Goal: Book appointment/travel/reservation

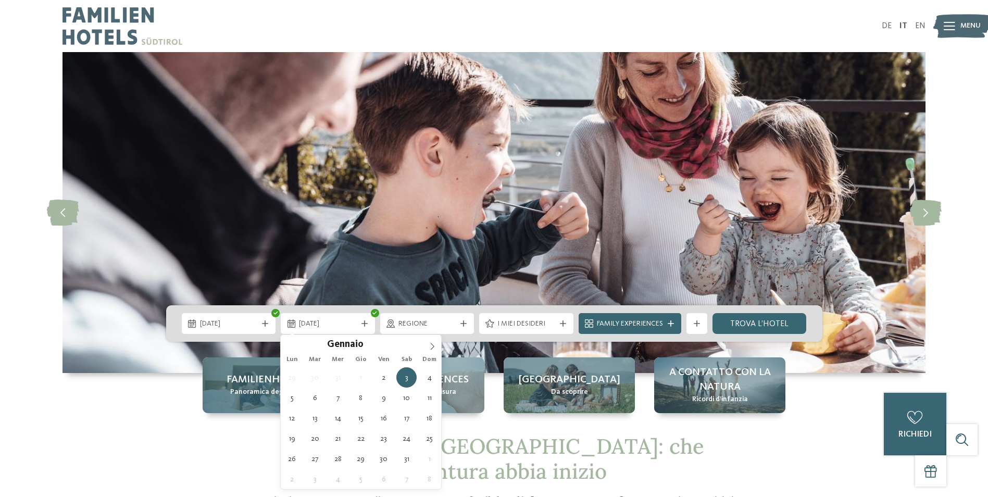
type div "[DATE]"
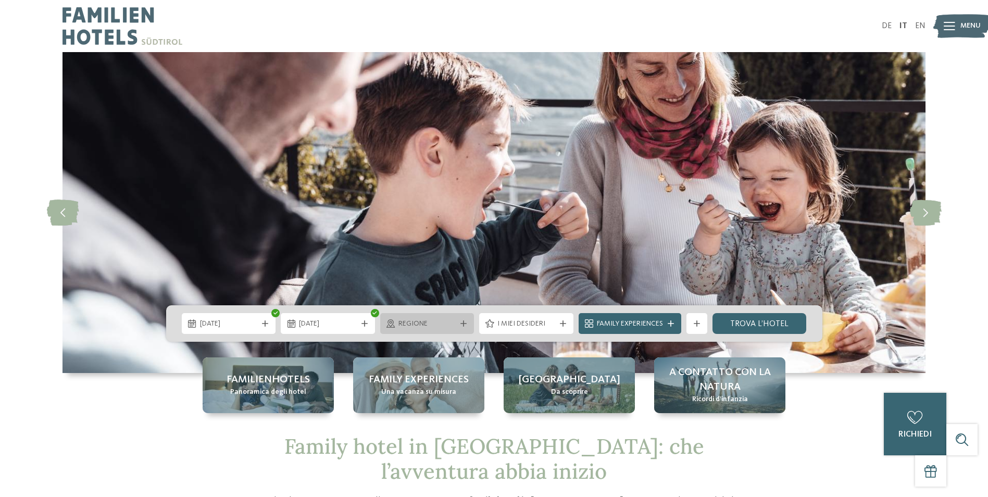
click at [458, 321] on div at bounding box center [463, 323] width 10 height 6
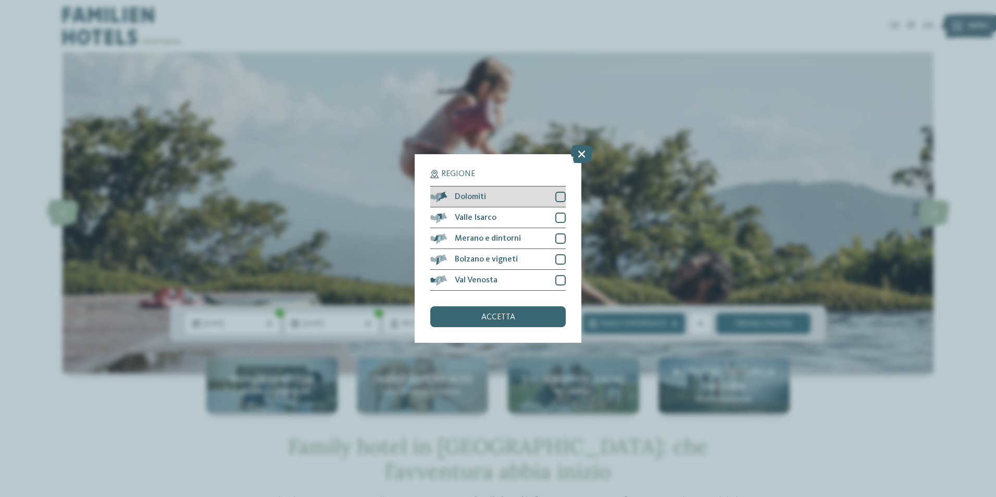
click at [565, 198] on div at bounding box center [560, 197] width 10 height 10
click at [506, 324] on div "accetta" at bounding box center [497, 316] width 135 height 21
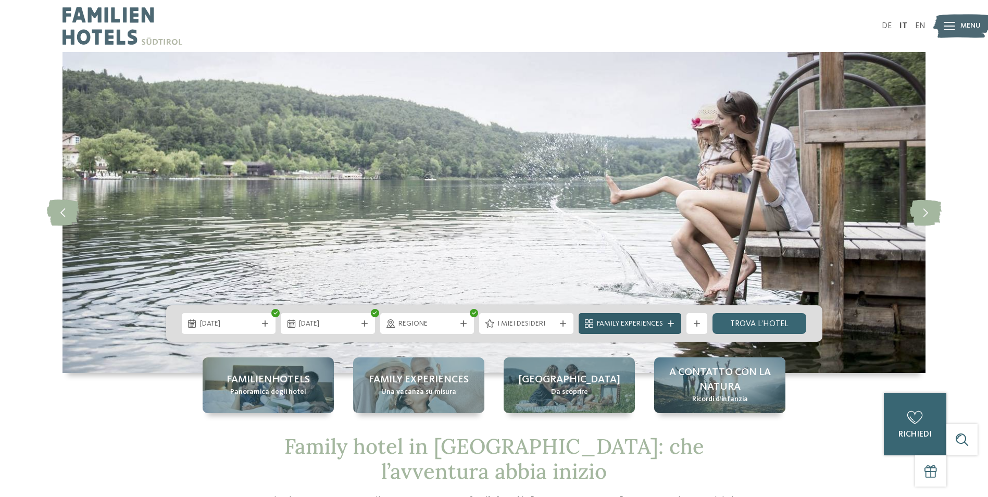
click at [639, 321] on span "Family Experiences" at bounding box center [630, 324] width 66 height 10
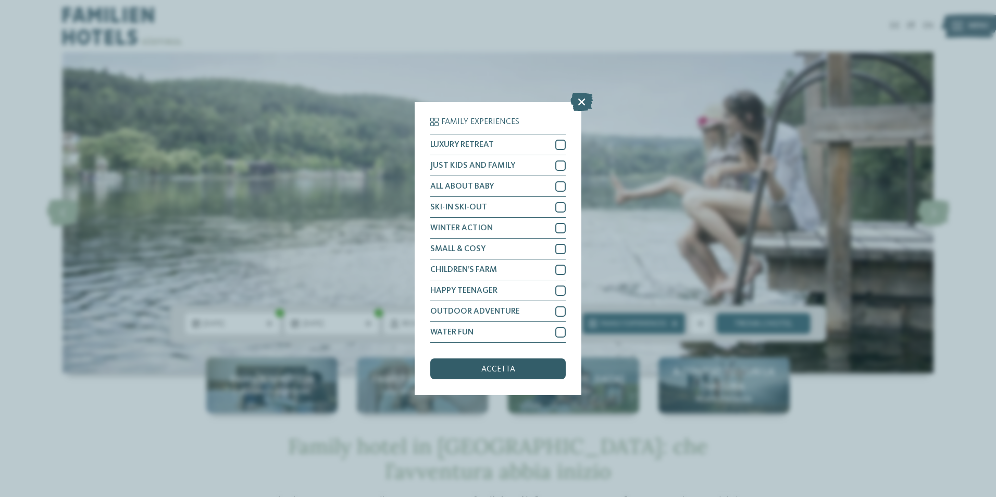
click at [519, 368] on div "accetta" at bounding box center [497, 368] width 135 height 21
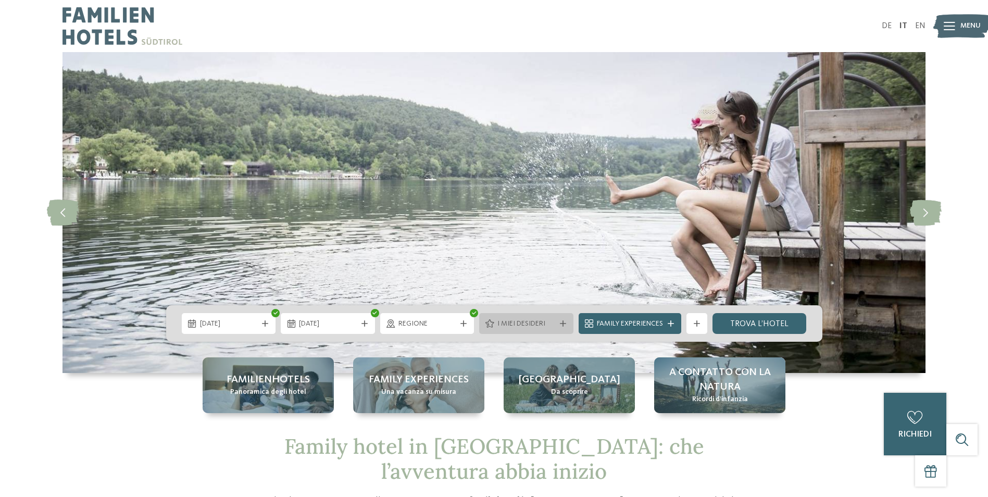
click at [554, 325] on span "I miei desideri" at bounding box center [526, 324] width 58 height 10
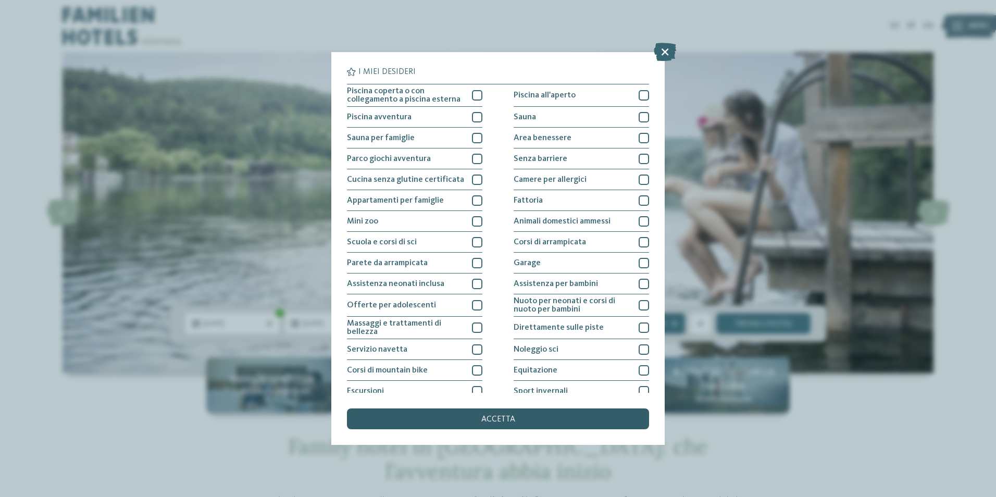
click at [494, 424] on div "accetta" at bounding box center [498, 418] width 302 height 21
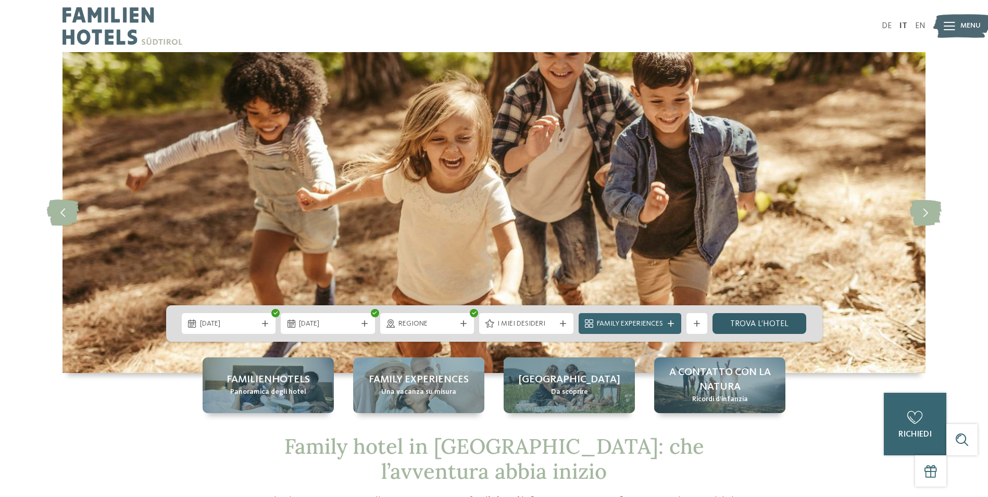
click at [742, 323] on link "trova l’hotel" at bounding box center [759, 323] width 94 height 21
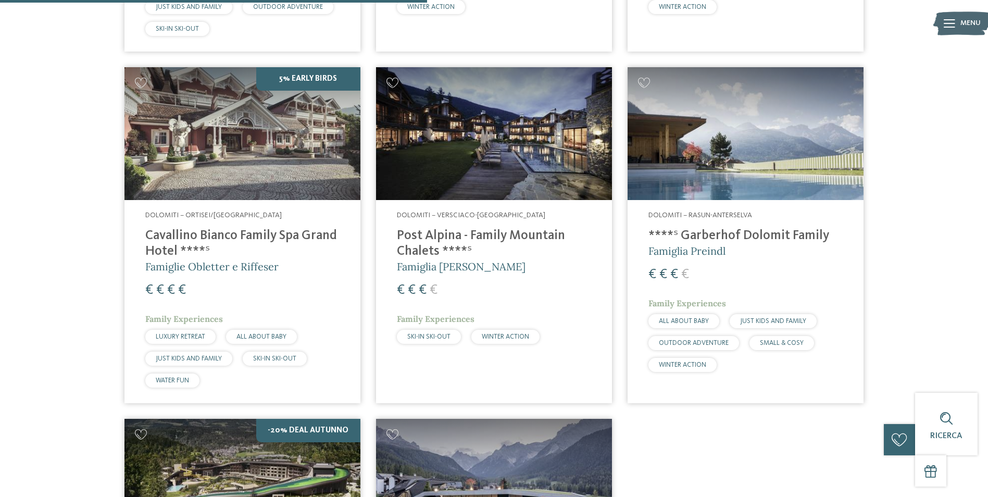
scroll to position [559, 0]
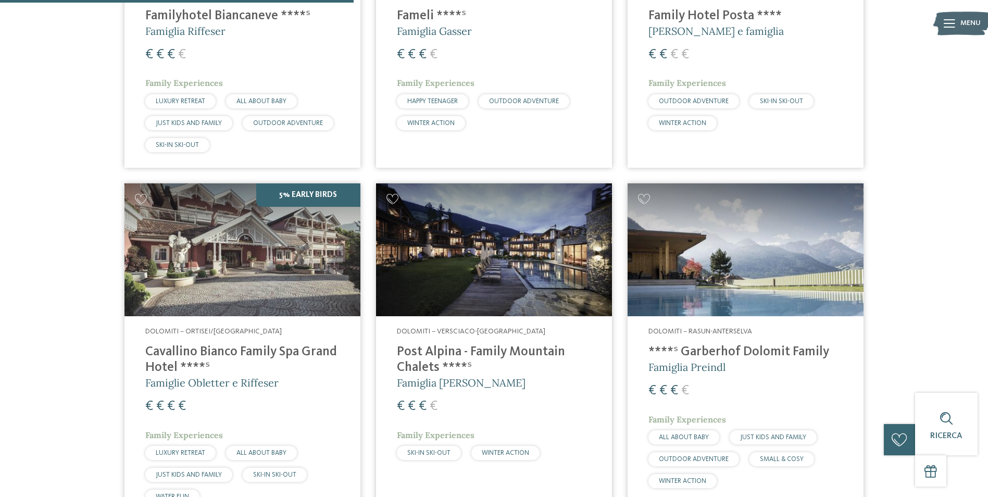
click at [473, 278] on img at bounding box center [494, 249] width 236 height 133
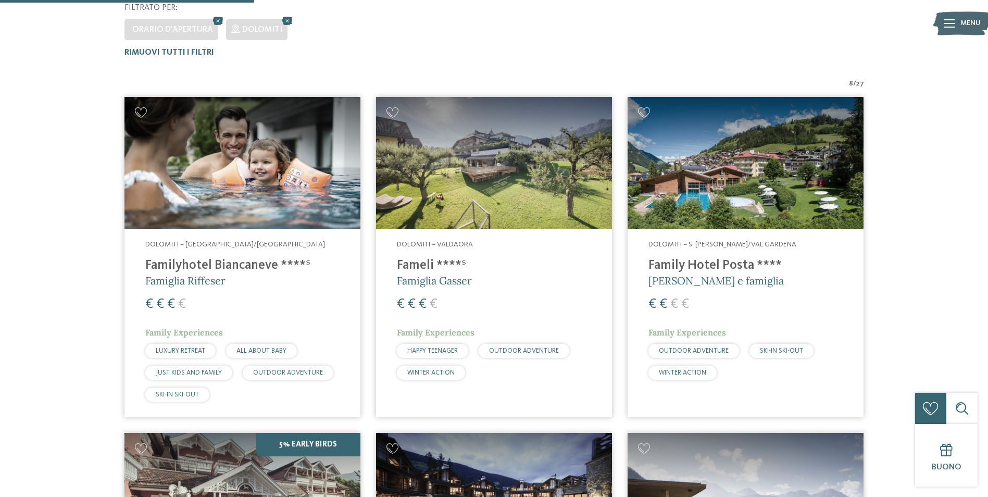
scroll to position [299, 0]
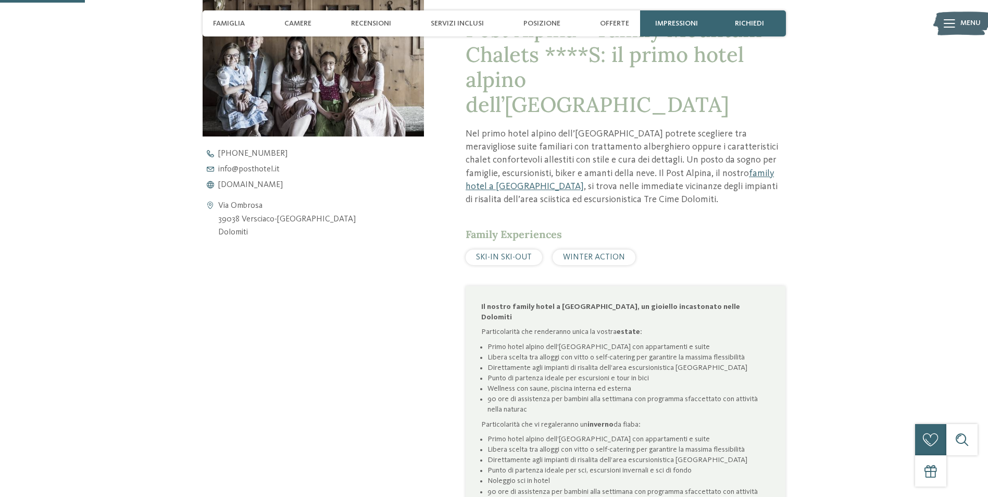
scroll to position [521, 0]
